Goal: Information Seeking & Learning: Get advice/opinions

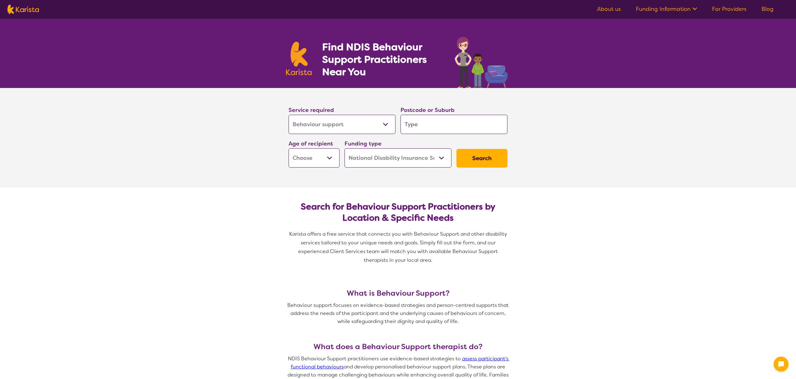
select select "Behaviour support"
select select "NDIS"
select select "Behaviour support"
select select "NDIS"
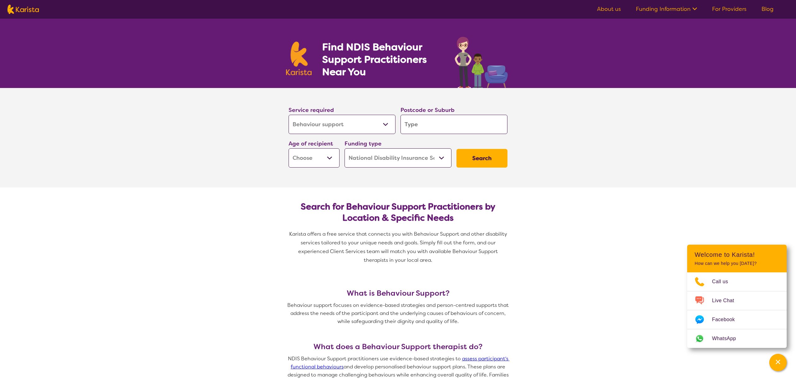
click at [437, 128] on input "search" at bounding box center [454, 124] width 107 height 19
click at [427, 127] on input "search" at bounding box center [454, 124] width 107 height 19
type input "C"
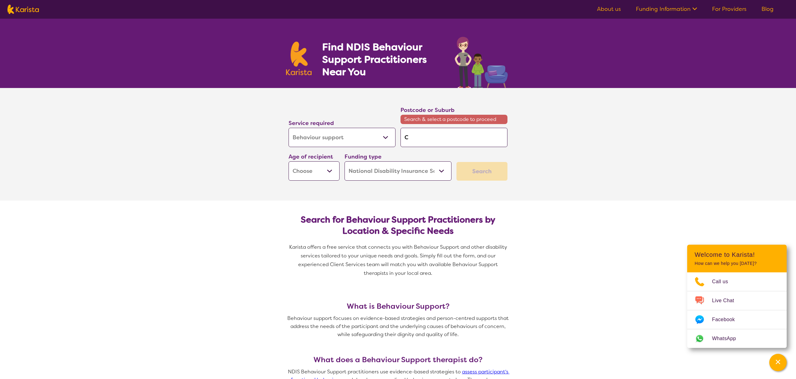
type input "Ca"
type input "Can"
type input "Canb"
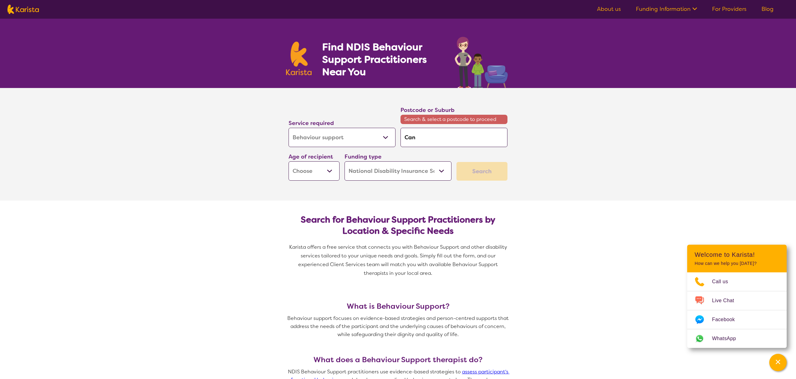
type input "Canb"
type input "Canbe"
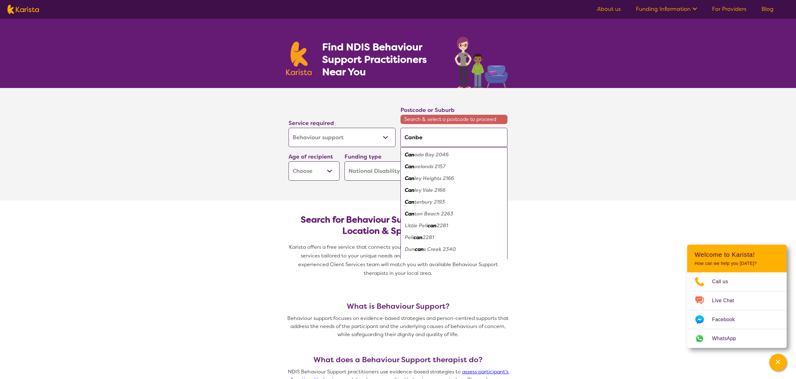
type input "Canber"
type input "Canberr"
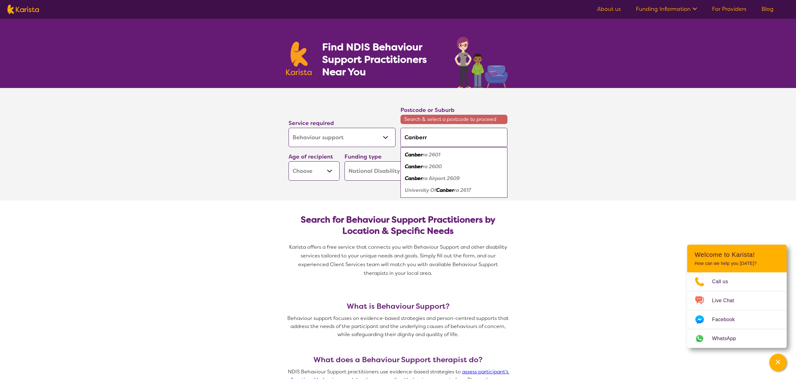
type input "[GEOGRAPHIC_DATA]"
click at [458, 166] on em "2600" at bounding box center [464, 166] width 13 height 7
type input "2600"
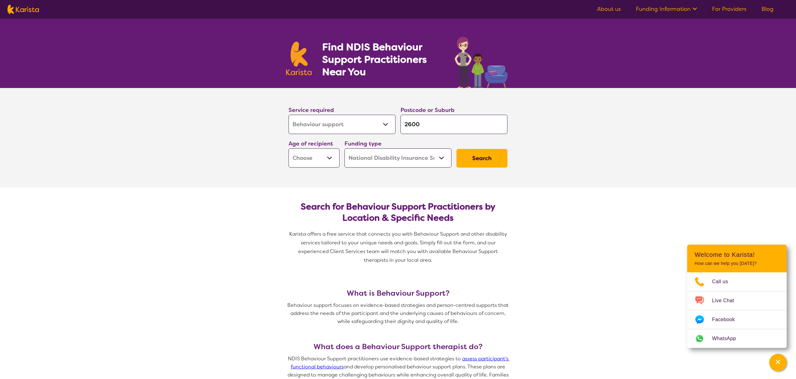
click at [480, 158] on button "Search" at bounding box center [482, 158] width 51 height 19
click at [313, 160] on select "Early Childhood - 0 to 9 Child - 10 to 11 Adolescent - 12 to 17 Adult - 18 to 6…" at bounding box center [314, 157] width 51 height 19
select select "AD"
click at [505, 158] on button "Search" at bounding box center [482, 158] width 51 height 19
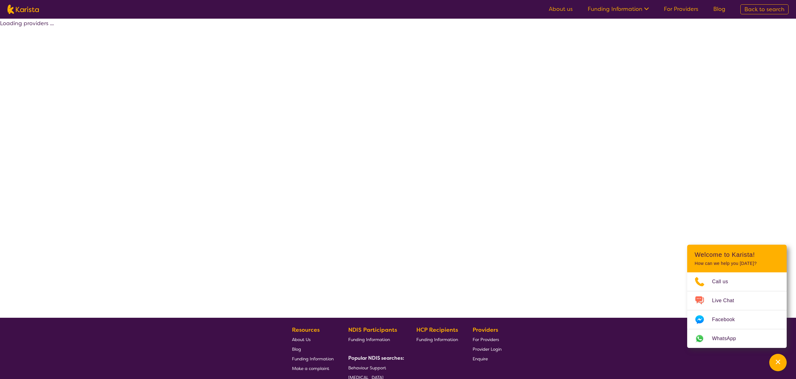
select select "by_score"
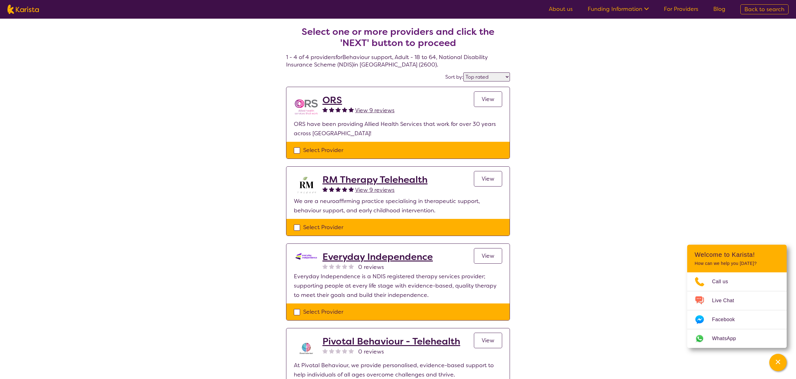
select select "Behaviour support"
select select "AD"
select select "NDIS"
select select "Behaviour support"
select select "AD"
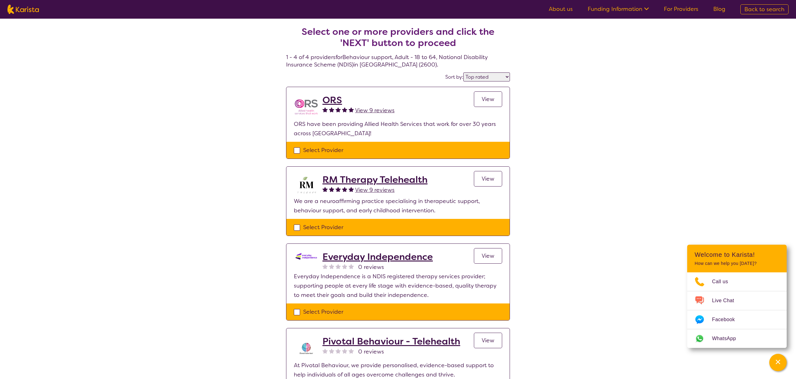
select select "NDIS"
